Goal: Information Seeking & Learning: Learn about a topic

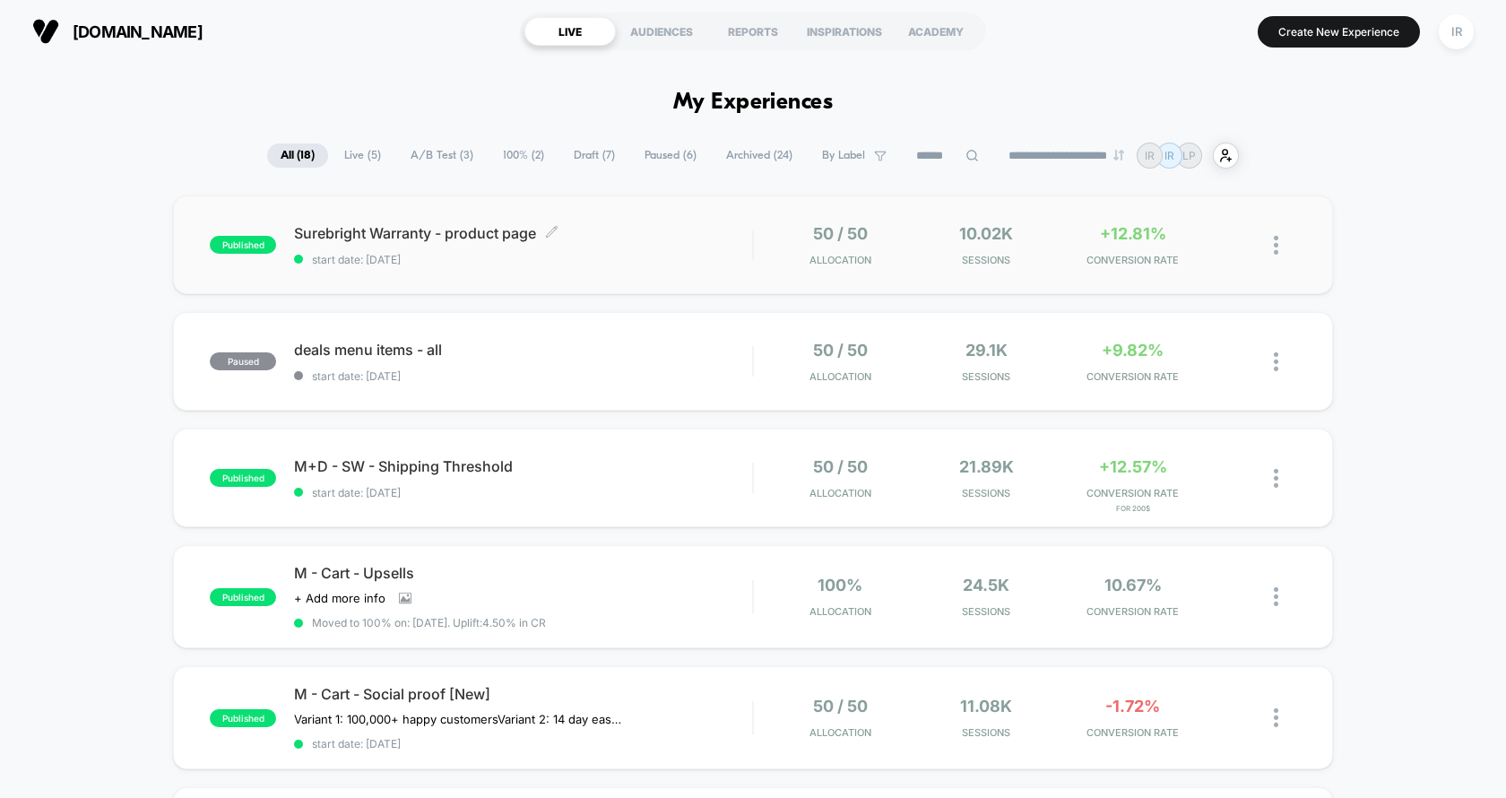
click at [599, 264] on span "start date: [DATE]" at bounding box center [523, 259] width 458 height 13
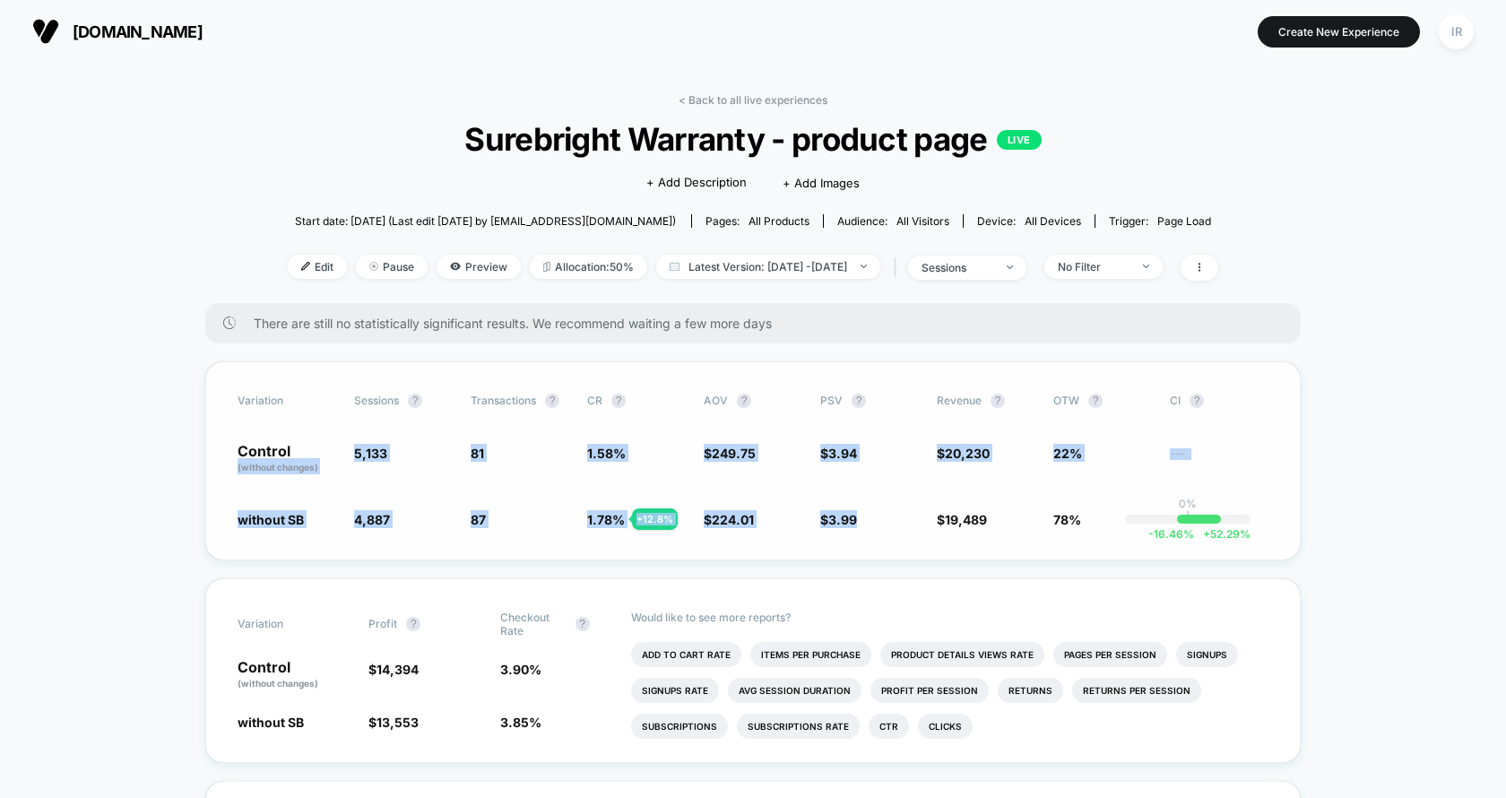
drag, startPoint x: 213, startPoint y: 460, endPoint x: 914, endPoint y: 555, distance: 707.3
click at [914, 555] on div "Variation Sessions ? Transactions ? CR ? AOV ? PSV ? Revenue ? OTW ? CI ? Contr…" at bounding box center [752, 460] width 1095 height 199
drag, startPoint x: 1132, startPoint y: 531, endPoint x: 343, endPoint y: 464, distance: 791.5
click at [343, 465] on div "Variation Sessions ? Transactions ? CR ? AOV ? PSV ? Revenue ? OTW ? CI ? Contr…" at bounding box center [752, 460] width 1095 height 199
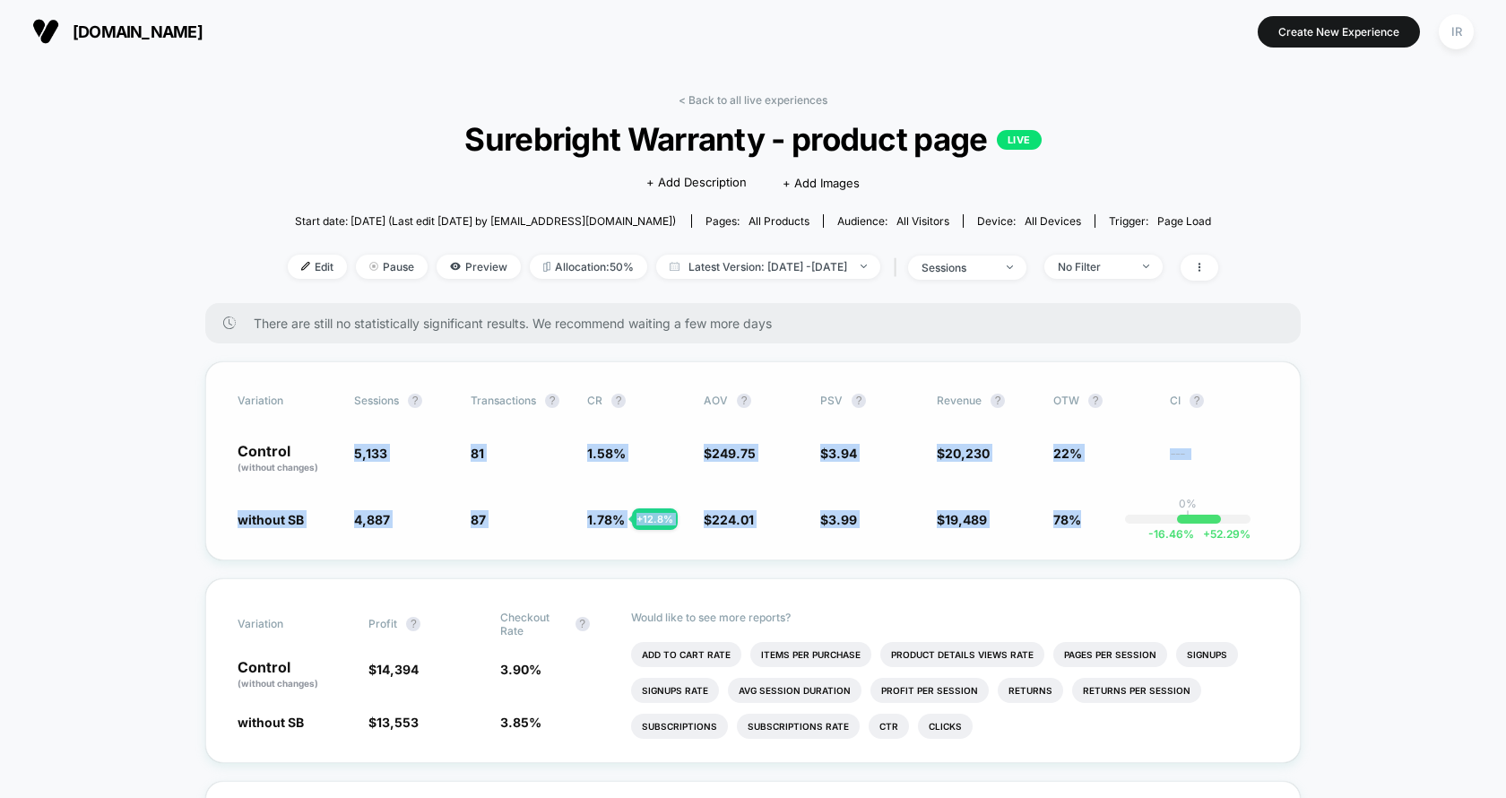
click at [343, 464] on div "Control (without changes) 5,133 81 1.58 % $ 249.75 $ 3.94 $ 20,230 22% ---" at bounding box center [753, 459] width 1031 height 30
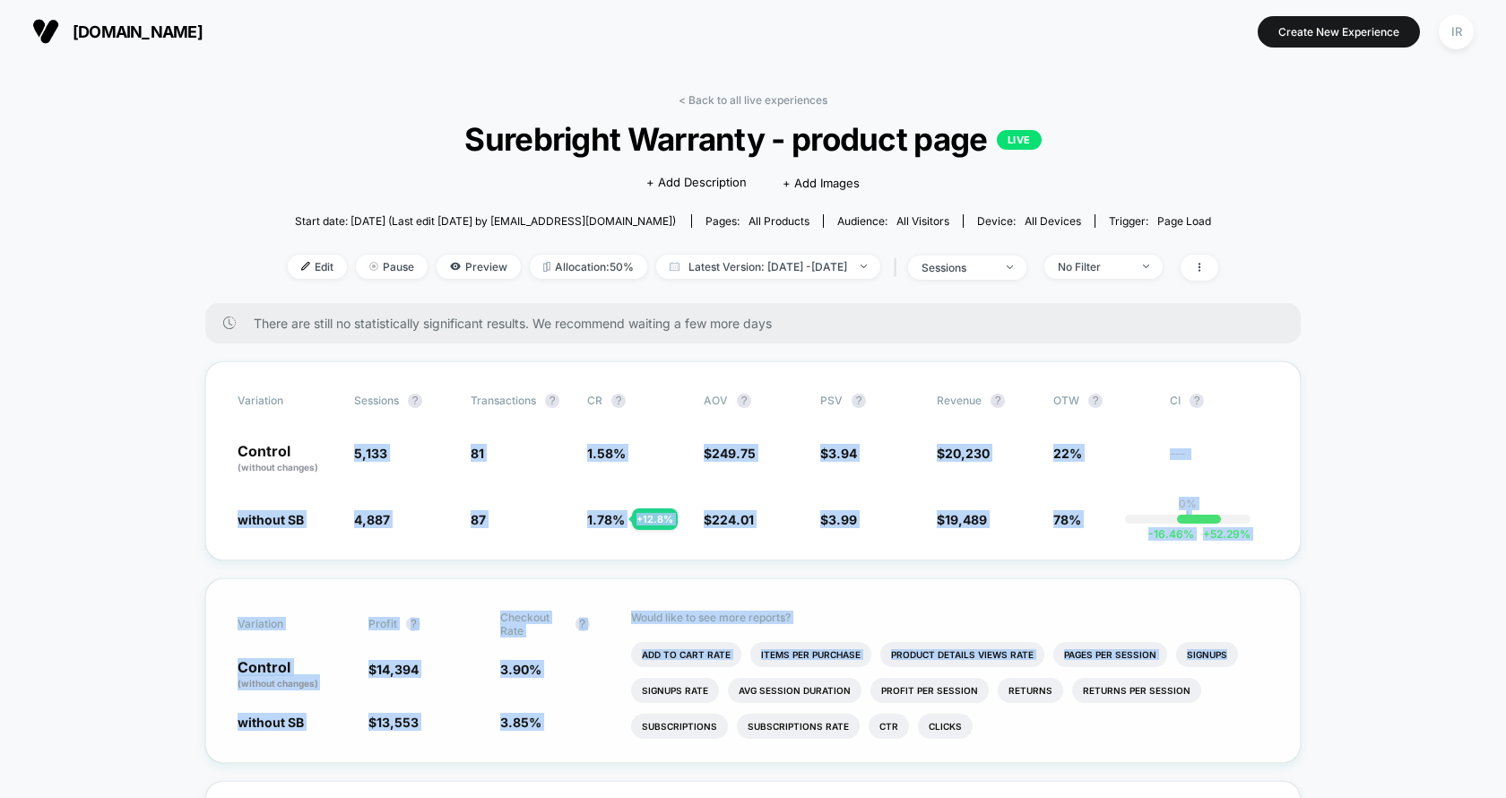
drag, startPoint x: 343, startPoint y: 464, endPoint x: 1167, endPoint y: 627, distance: 839.5
click at [1167, 627] on div "Would like to see more reports? Add To Cart Rate Items Per Purchase Product Det…" at bounding box center [949, 670] width 637 height 183
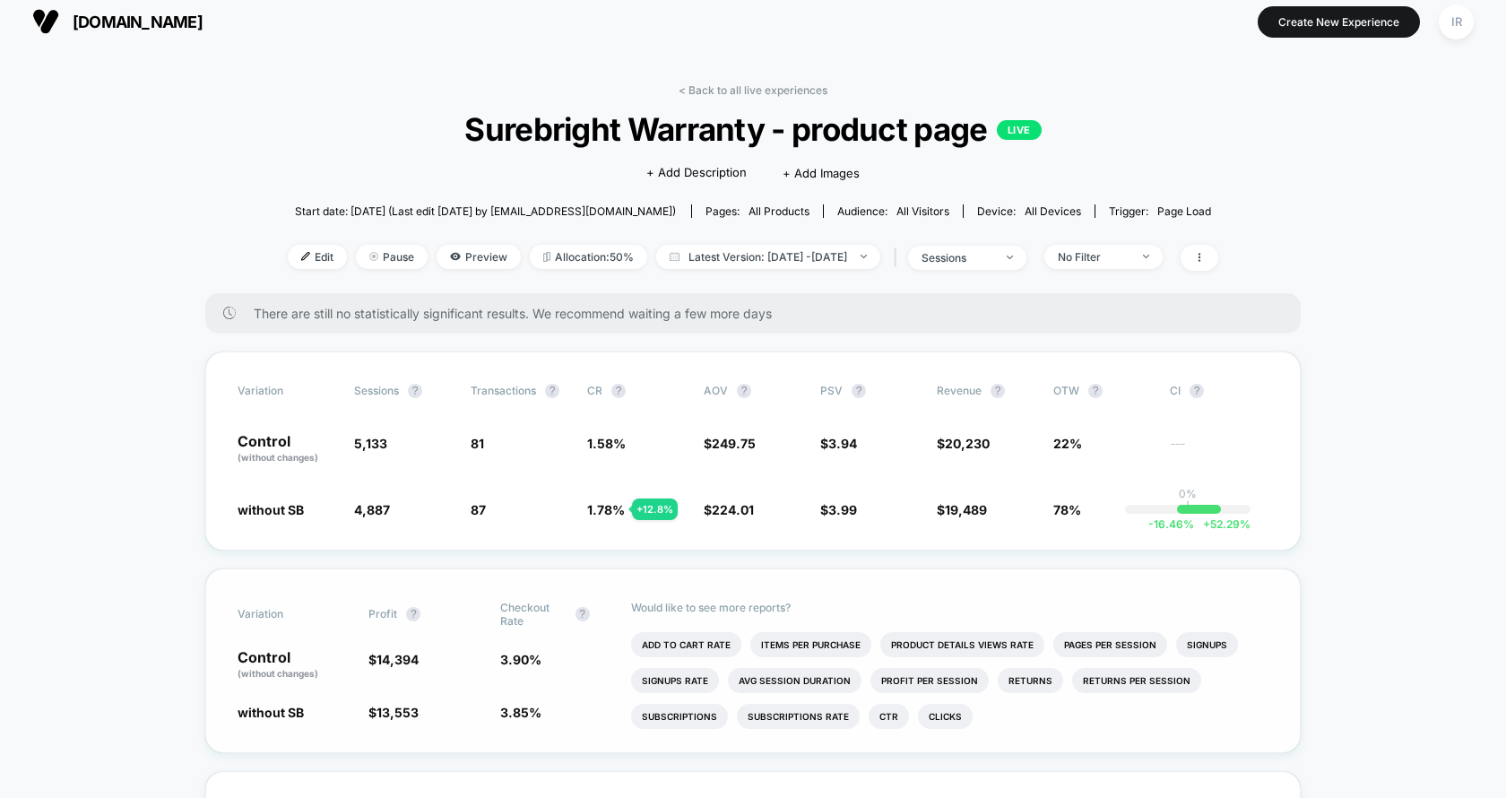
scroll to position [13, 0]
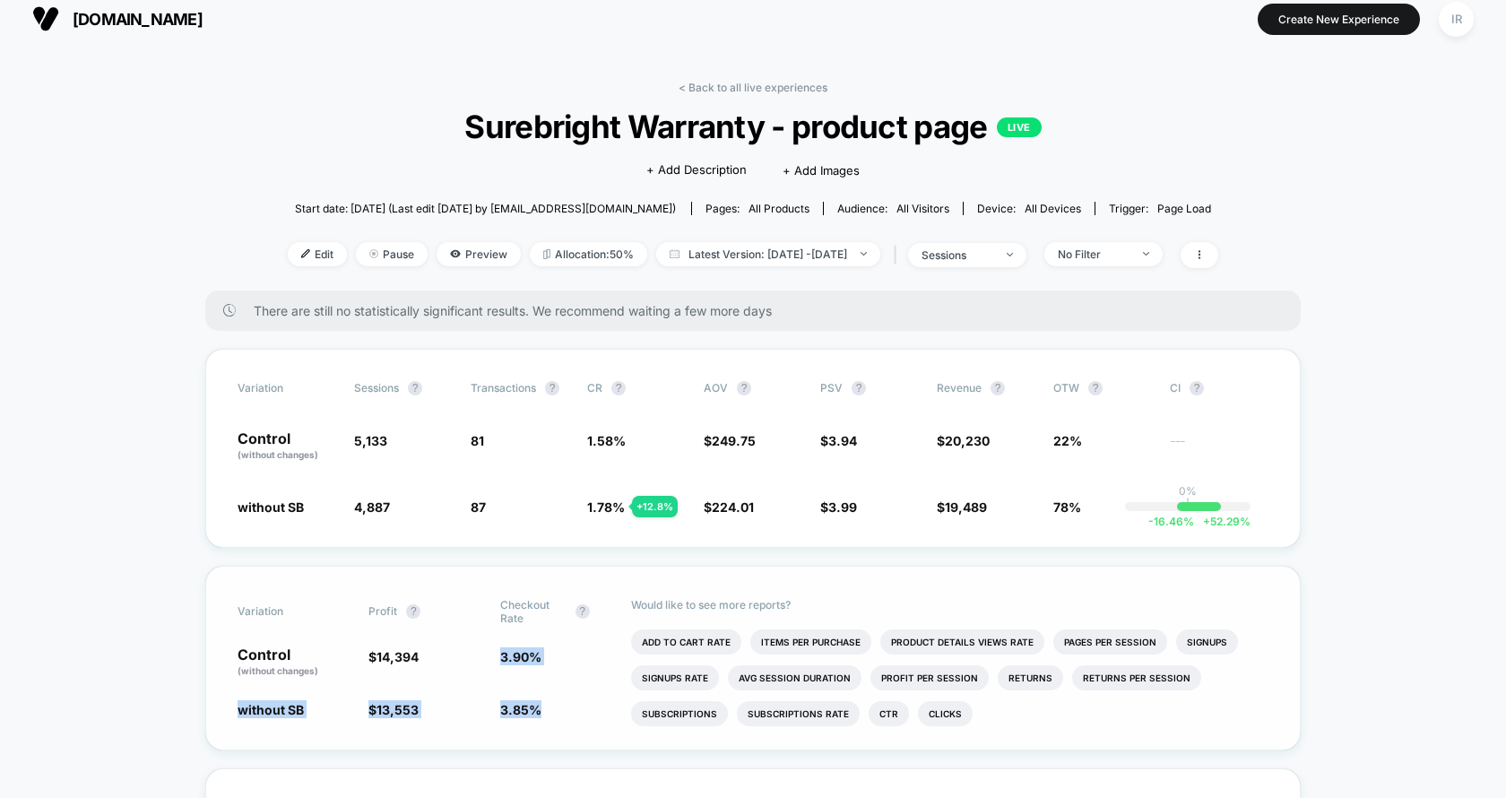
drag, startPoint x: 484, startPoint y: 660, endPoint x: 545, endPoint y: 701, distance: 73.6
click at [545, 699] on div "Variation Profit ? Checkout Rate ? Control (without changes) $ 14,394 3.90 % wi…" at bounding box center [752, 658] width 1095 height 185
click at [545, 701] on span "3.85 % - 1.3 %" at bounding box center [556, 709] width 113 height 18
